Goal: Information Seeking & Learning: Learn about a topic

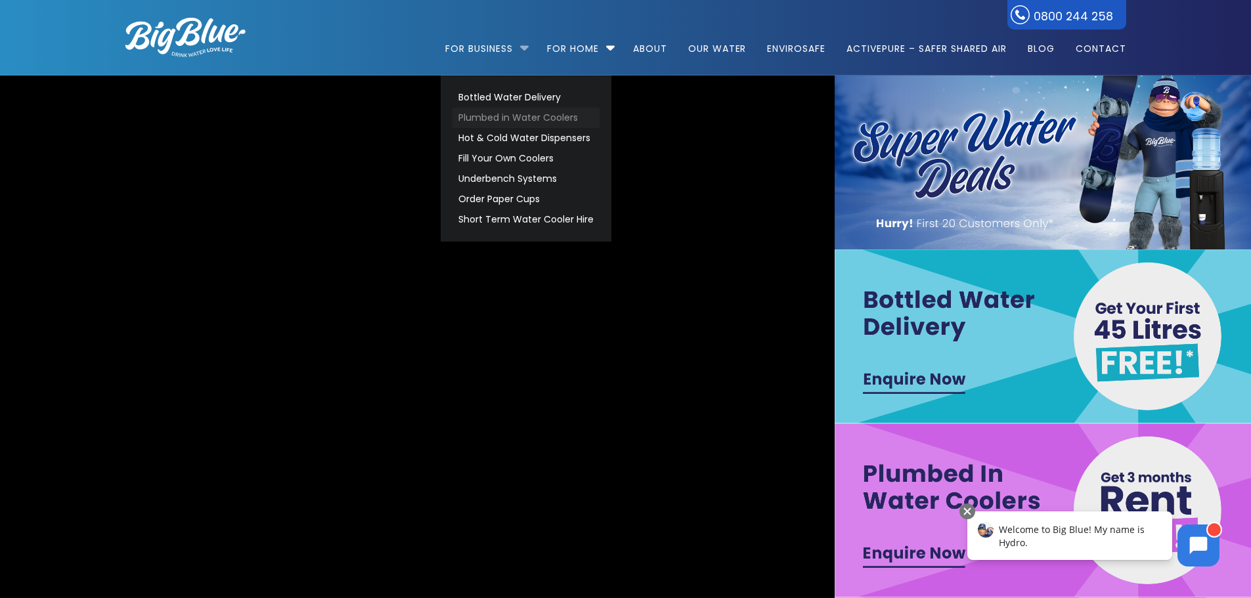
click at [525, 121] on link "Plumbed in Water Coolers" at bounding box center [525, 118] width 147 height 20
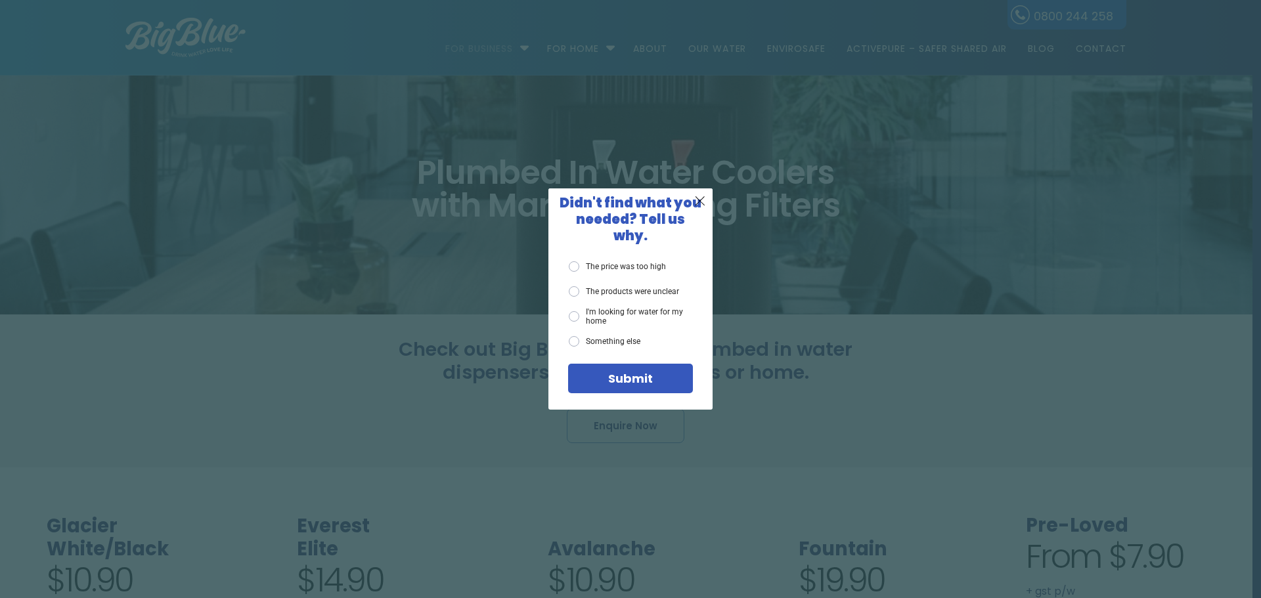
click at [815, 325] on div "X Didn't find what you needed? Tell us why. The price was too high The products…" at bounding box center [630, 299] width 1261 height 598
click at [696, 205] on span "X" at bounding box center [700, 200] width 12 height 16
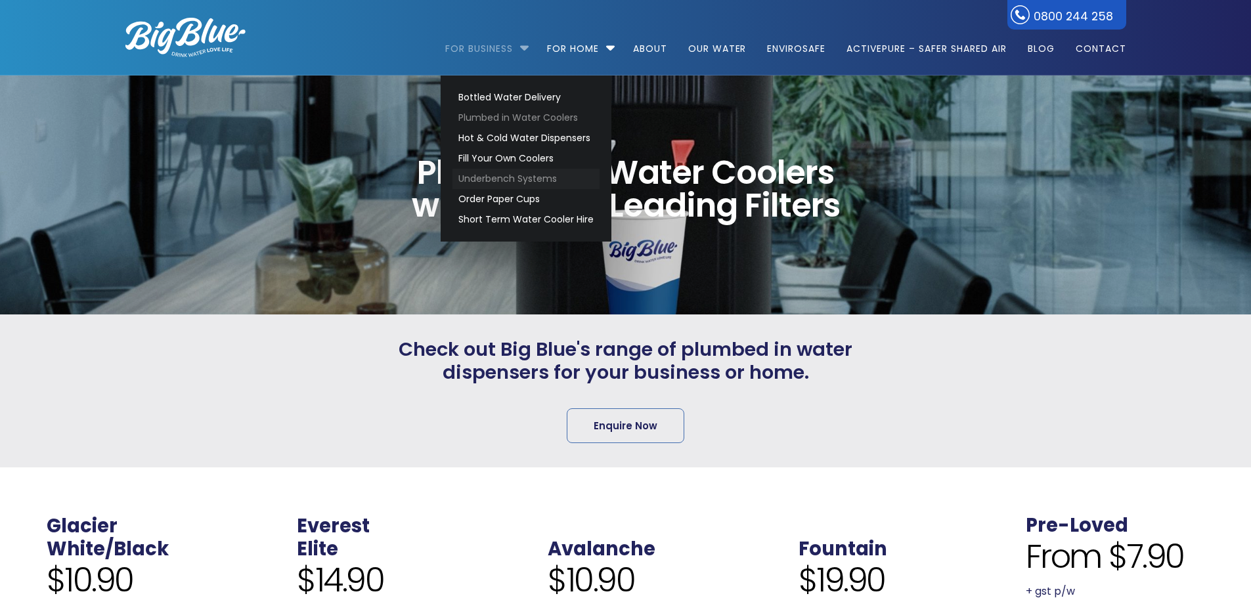
click at [502, 181] on link "Underbench Systems" at bounding box center [525, 179] width 147 height 20
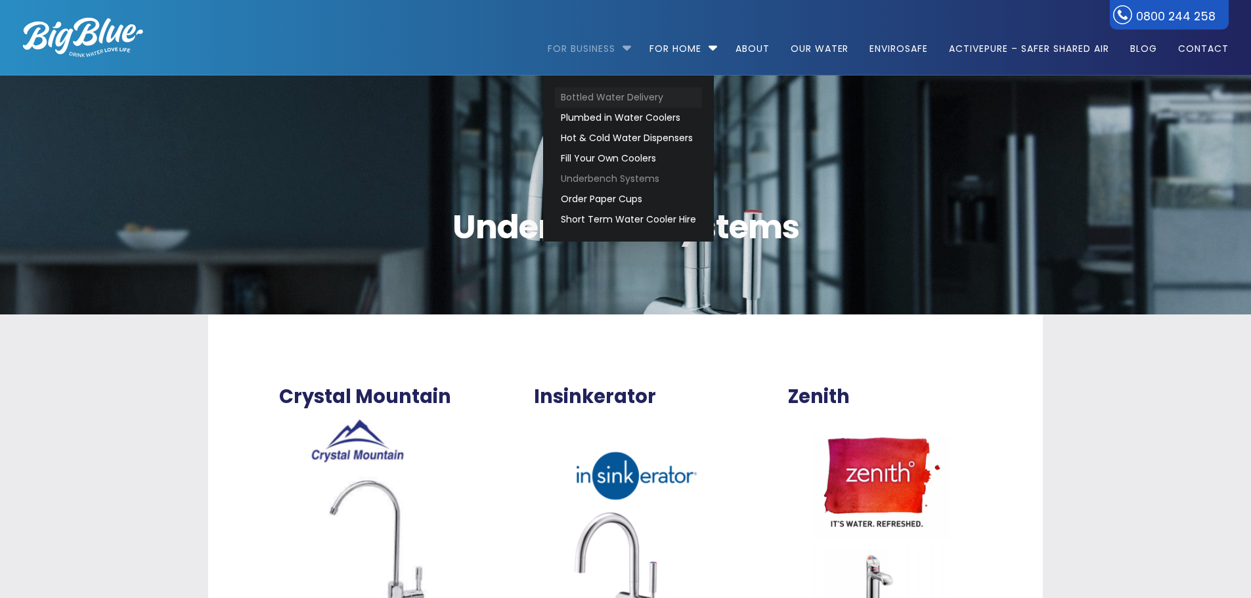
click at [618, 102] on link "Bottled Water Delivery" at bounding box center [628, 97] width 147 height 20
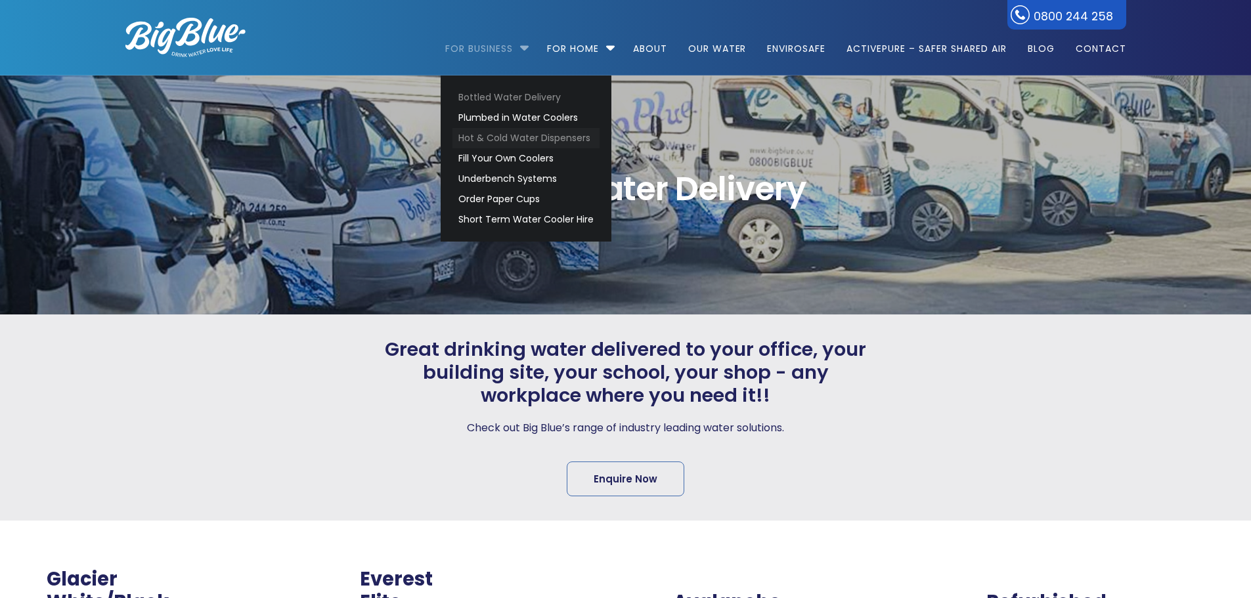
click at [506, 142] on link "Hot & Cold Water Dispensers" at bounding box center [525, 138] width 147 height 20
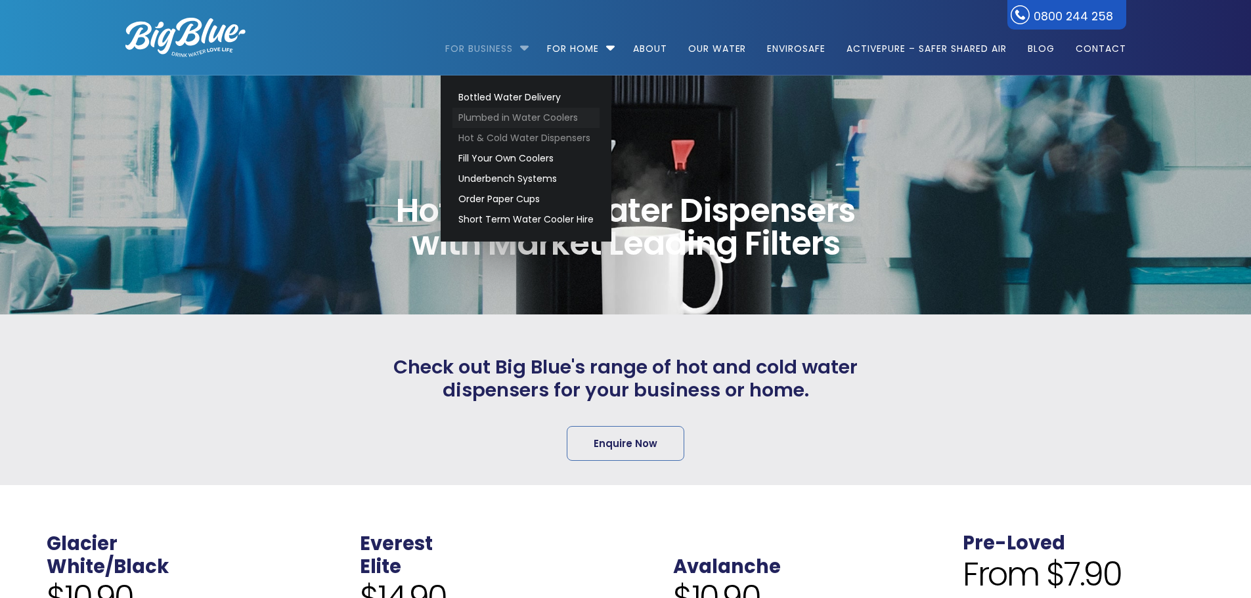
click at [539, 114] on link "Plumbed in Water Coolers" at bounding box center [525, 118] width 147 height 20
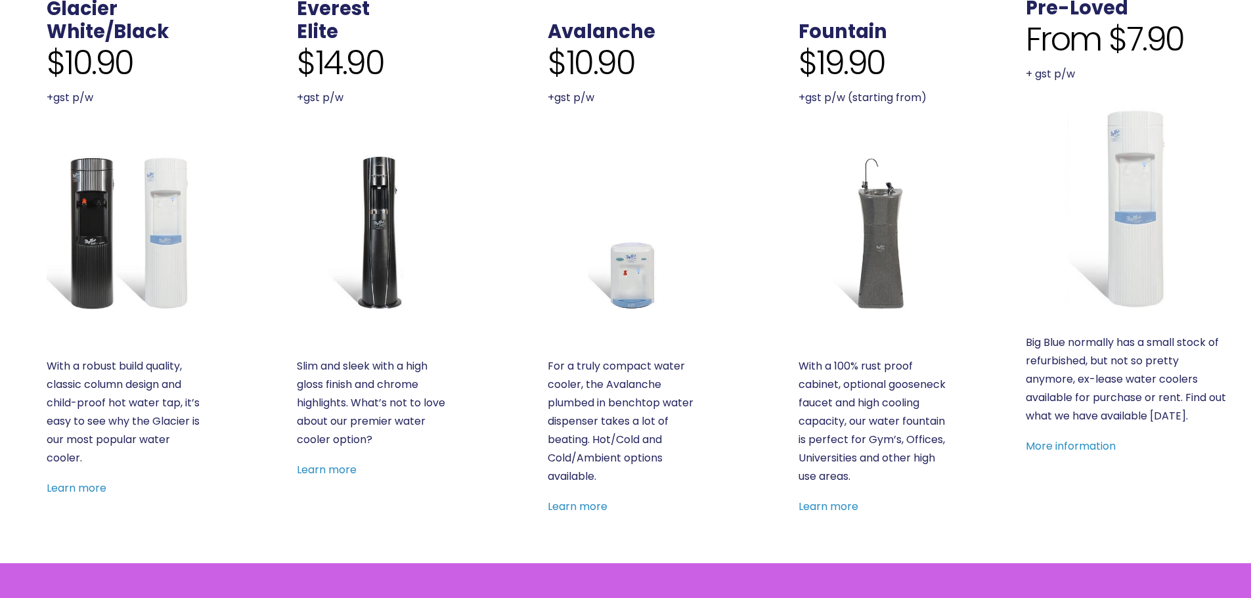
scroll to position [525, 0]
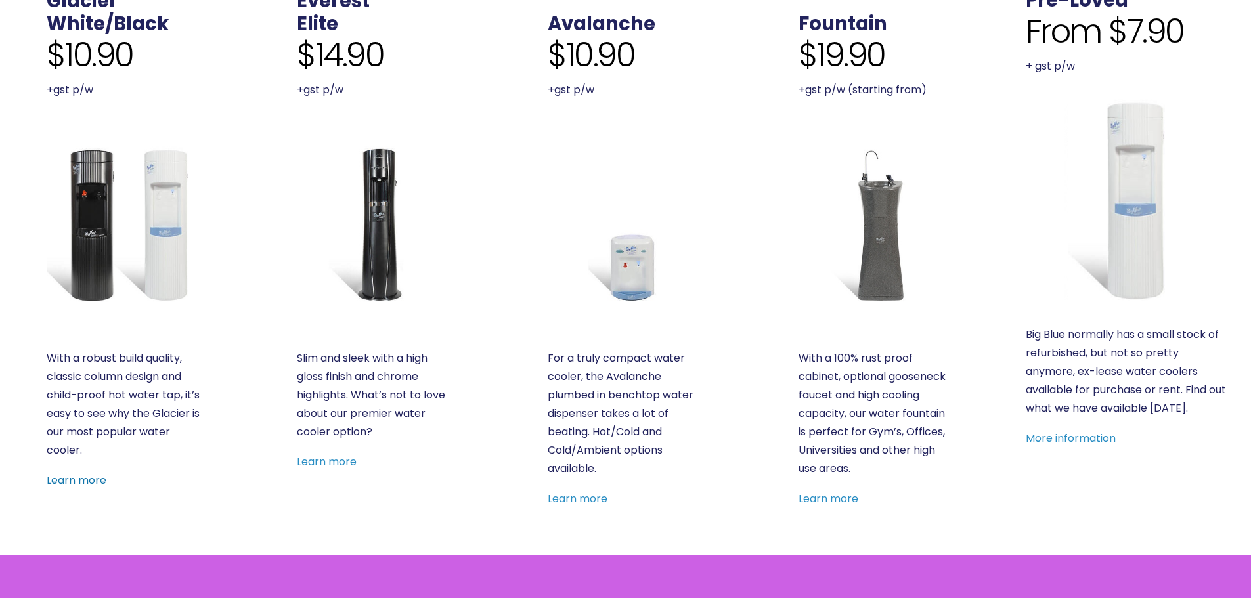
click at [98, 480] on link "Learn more" at bounding box center [77, 480] width 60 height 15
